Goal: Find specific page/section: Find specific page/section

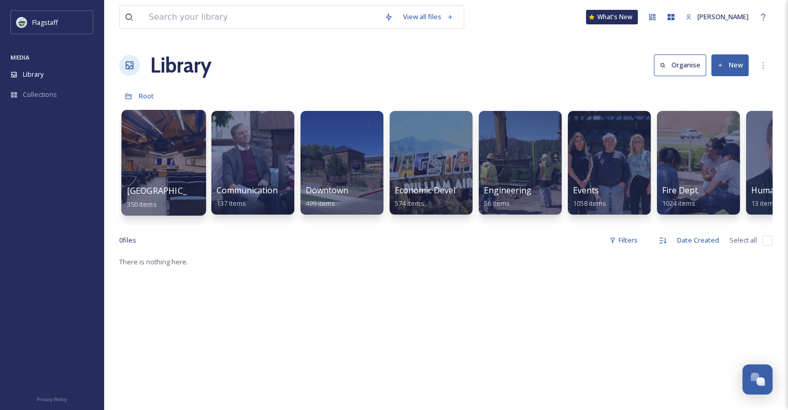
click at [157, 165] on div at bounding box center [163, 163] width 84 height 106
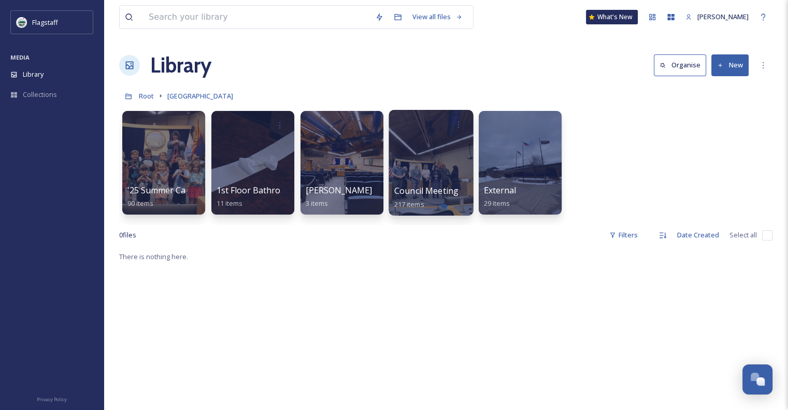
click at [437, 194] on span "Council Meeting" at bounding box center [426, 190] width 64 height 11
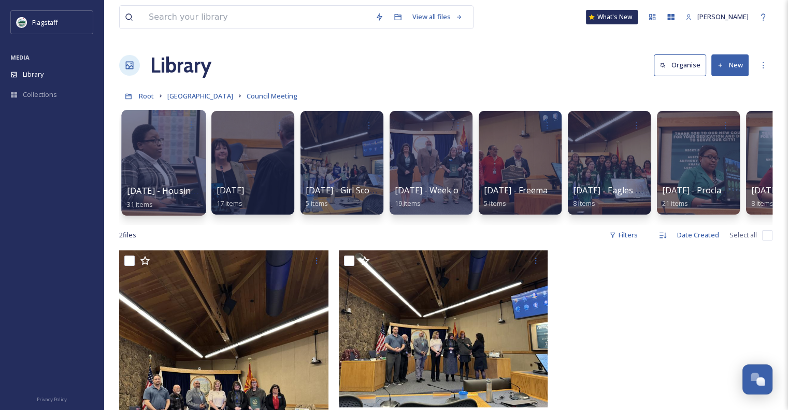
click at [172, 198] on div "[DATE] - Housing Month, Domestic Violence, IPD 31 items" at bounding box center [164, 197] width 74 height 26
click at [165, 178] on div at bounding box center [163, 163] width 84 height 106
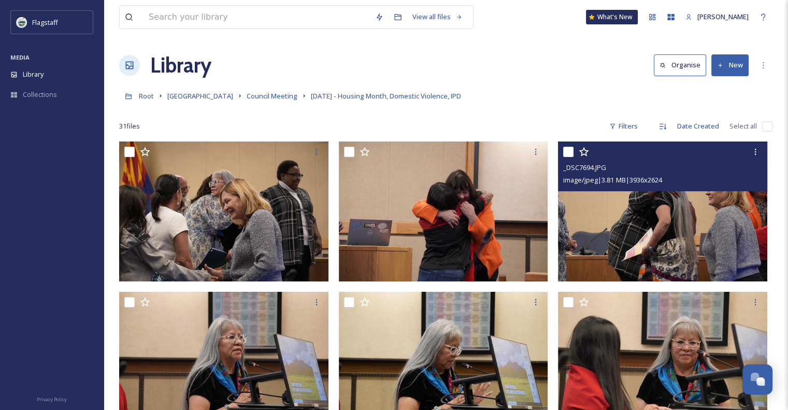
scroll to position [168, 0]
